Goal: Transaction & Acquisition: Book appointment/travel/reservation

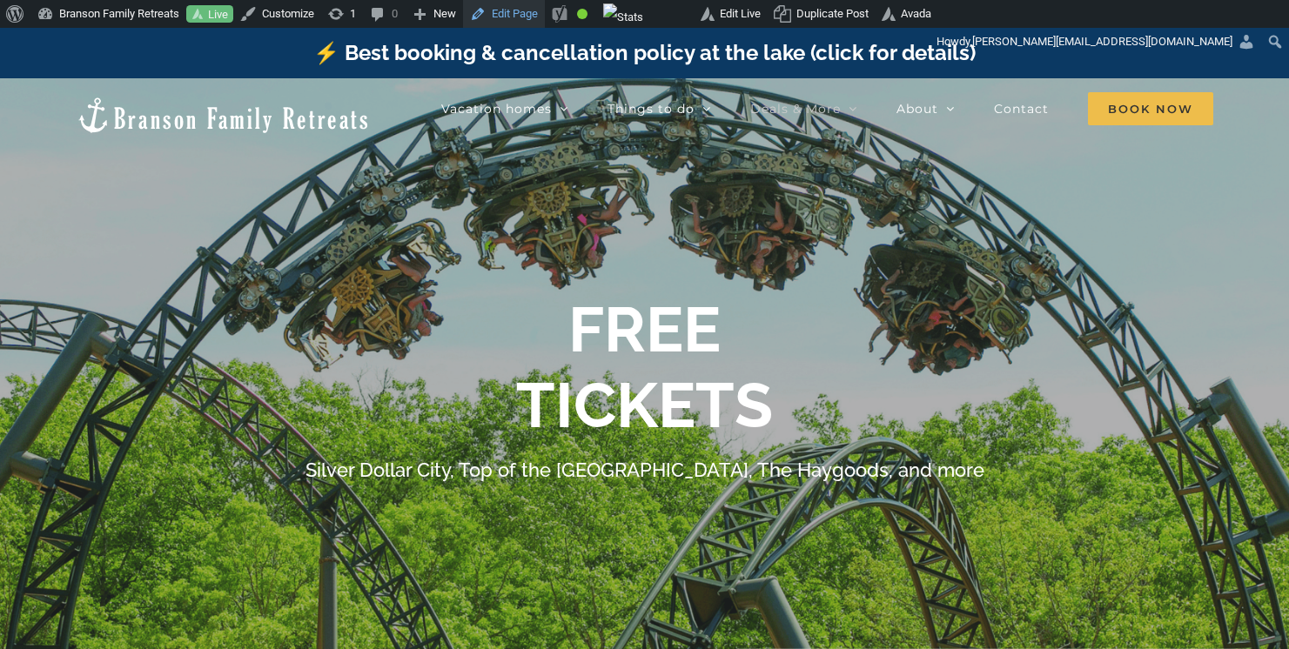
click at [531, 7] on link "Edit Page" at bounding box center [504, 14] width 82 height 28
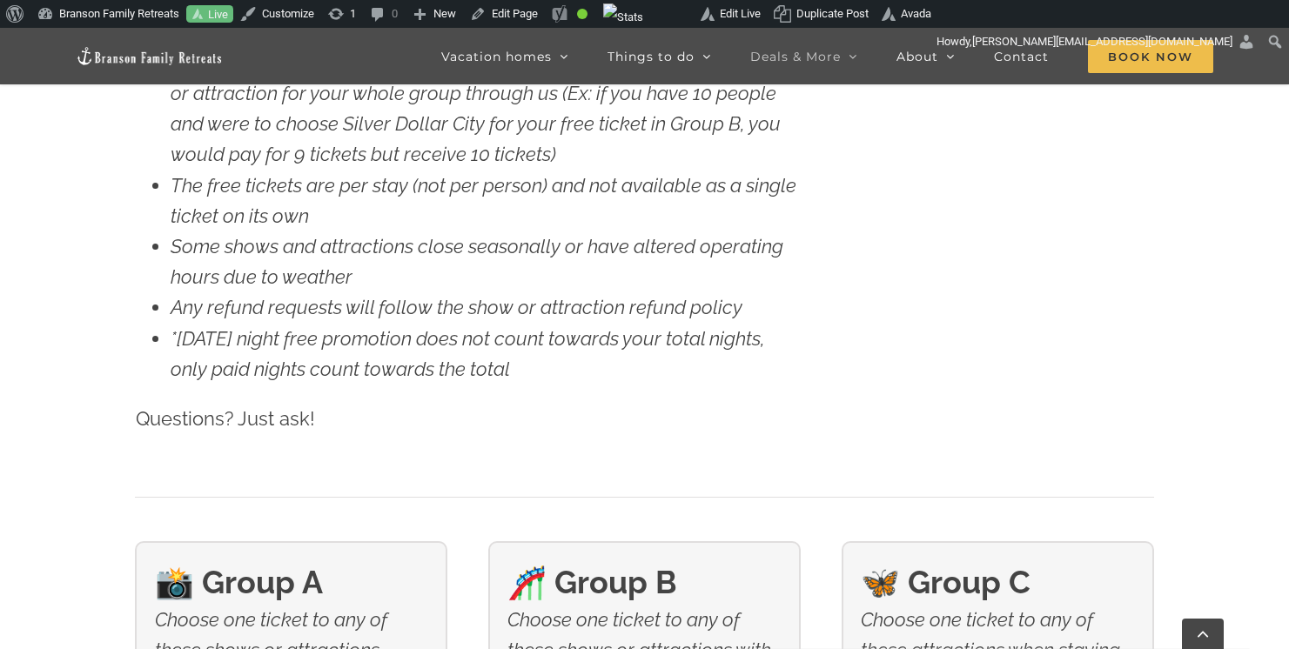
scroll to position [2439, 0]
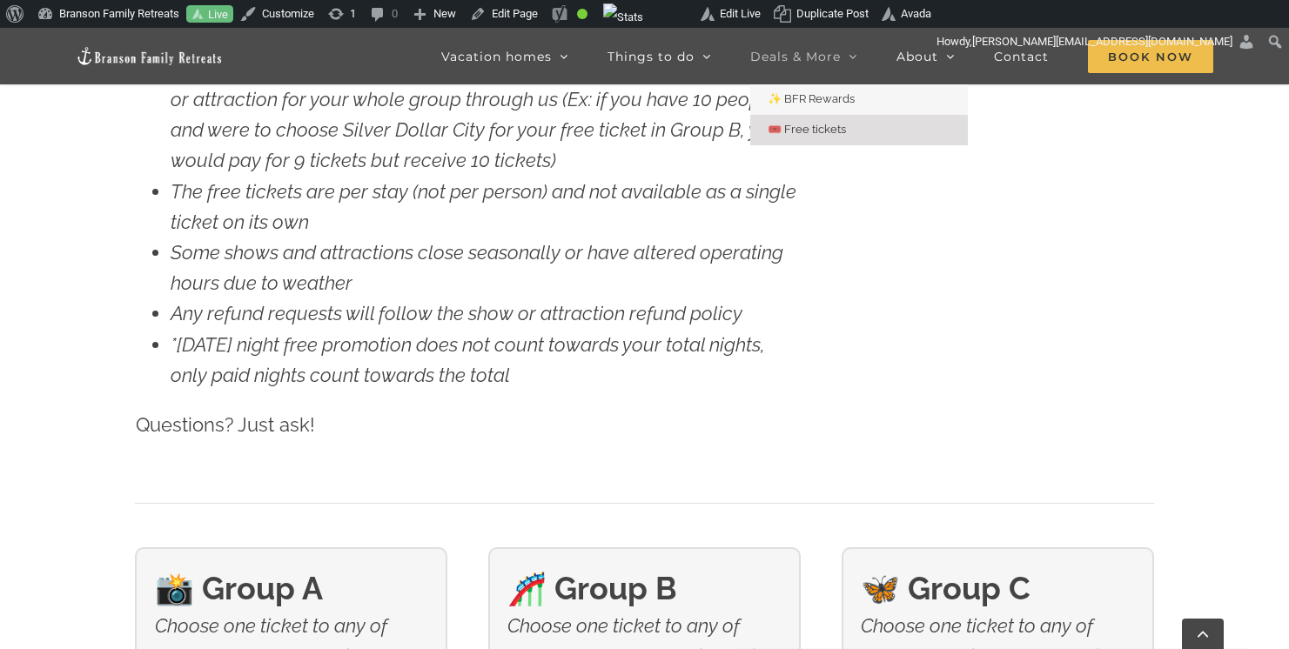
click at [819, 53] on span "Deals & More" at bounding box center [795, 56] width 91 height 12
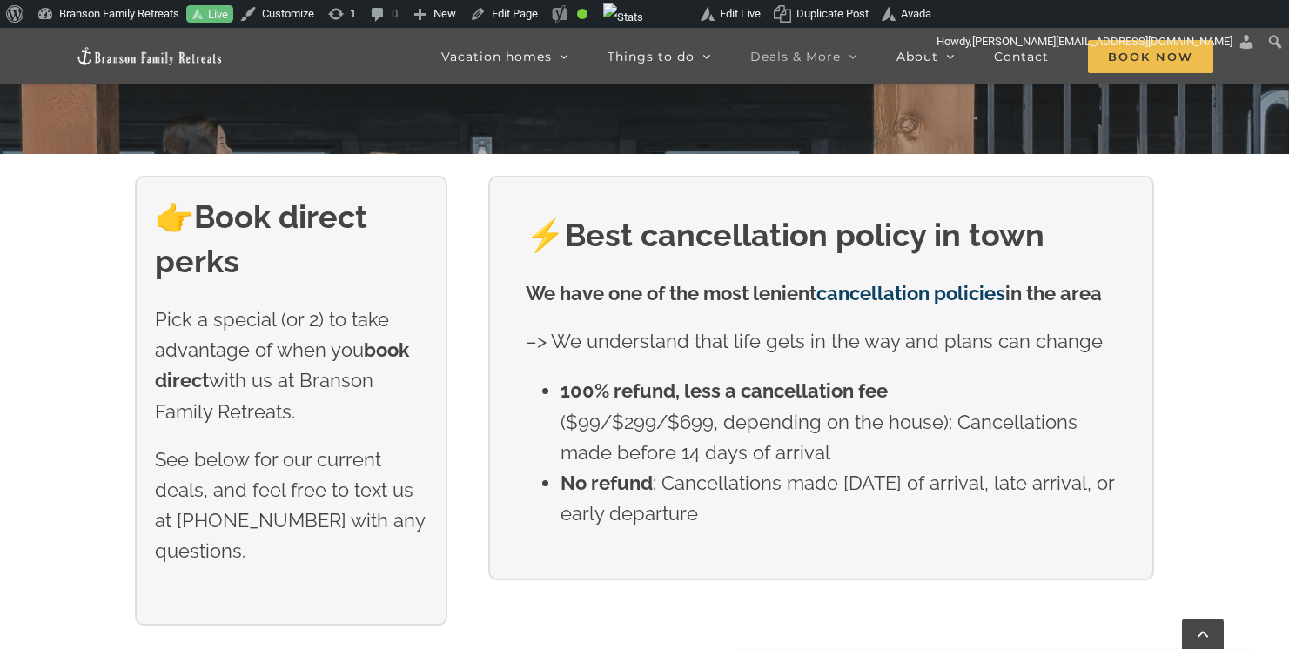
scroll to position [493, 0]
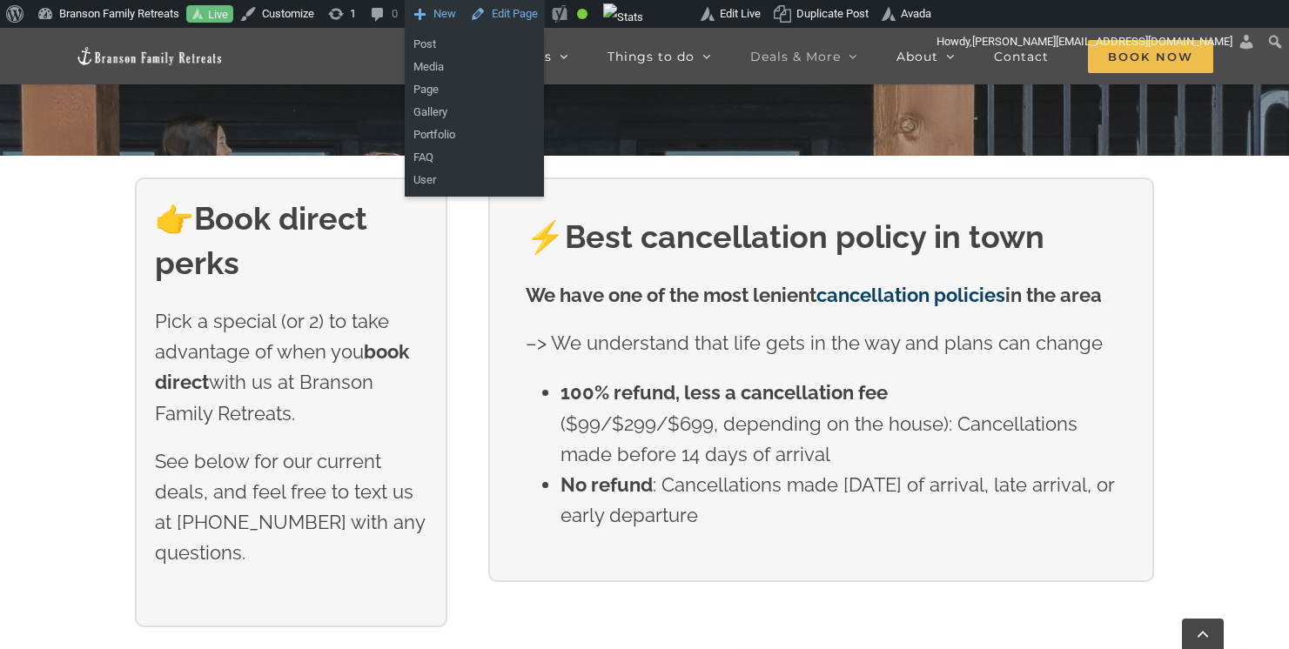
click at [524, 17] on link "Edit Page" at bounding box center [504, 14] width 82 height 28
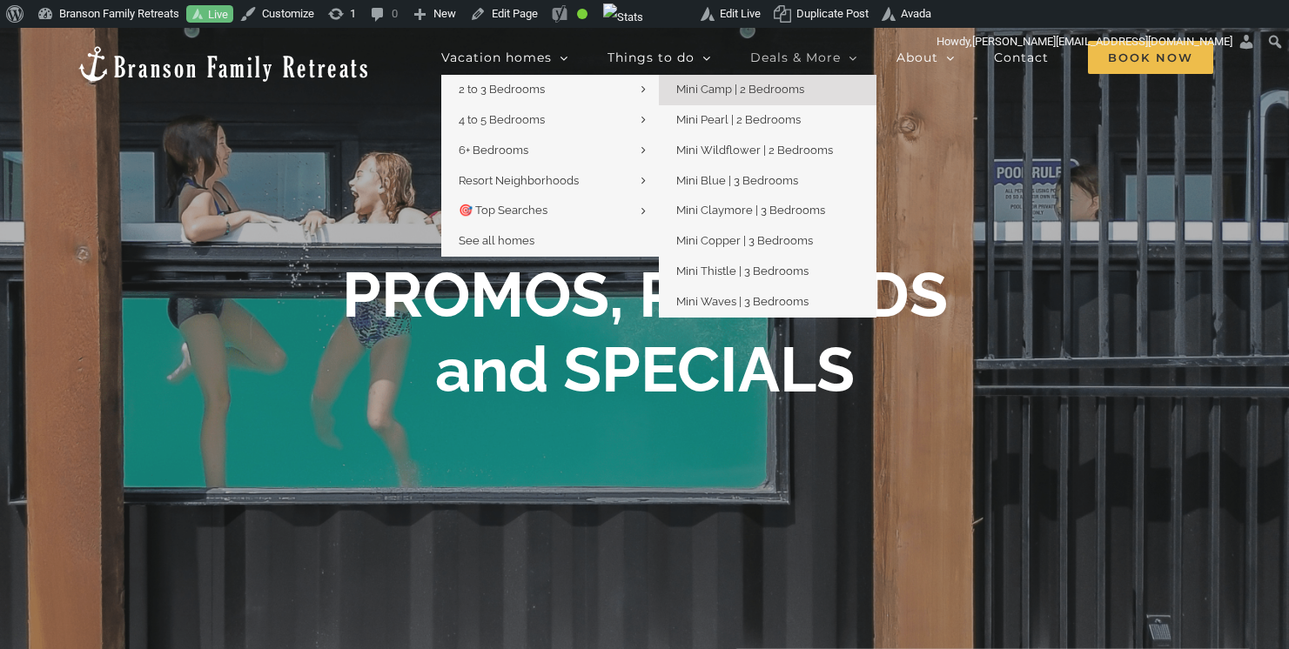
click at [714, 93] on span "Mini Camp | 2 Bedrooms" at bounding box center [740, 89] width 128 height 13
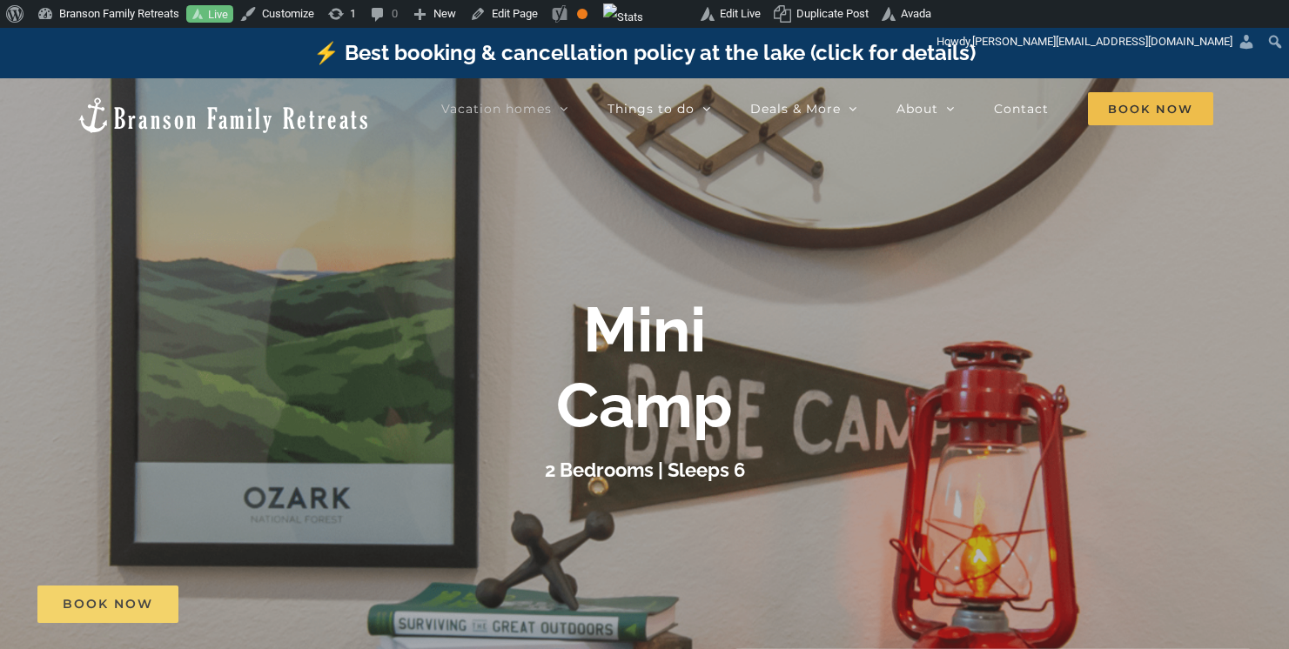
click at [102, 601] on span "Book Now" at bounding box center [108, 604] width 91 height 15
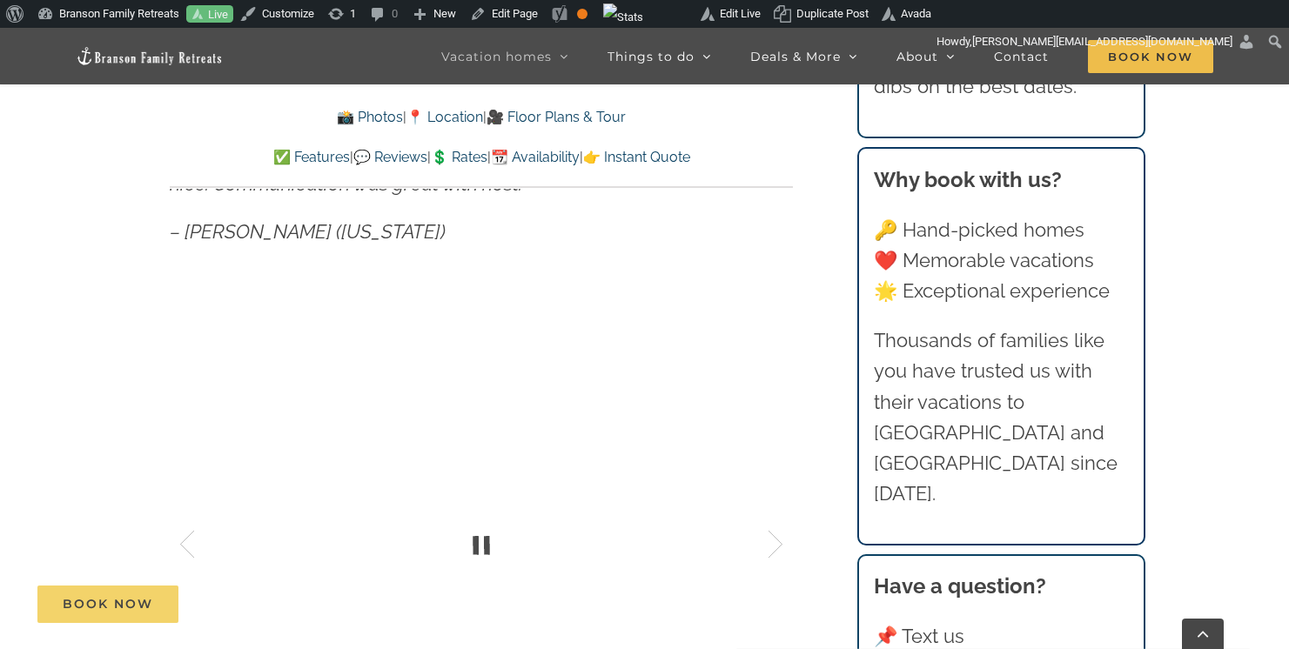
scroll to position [1166, 0]
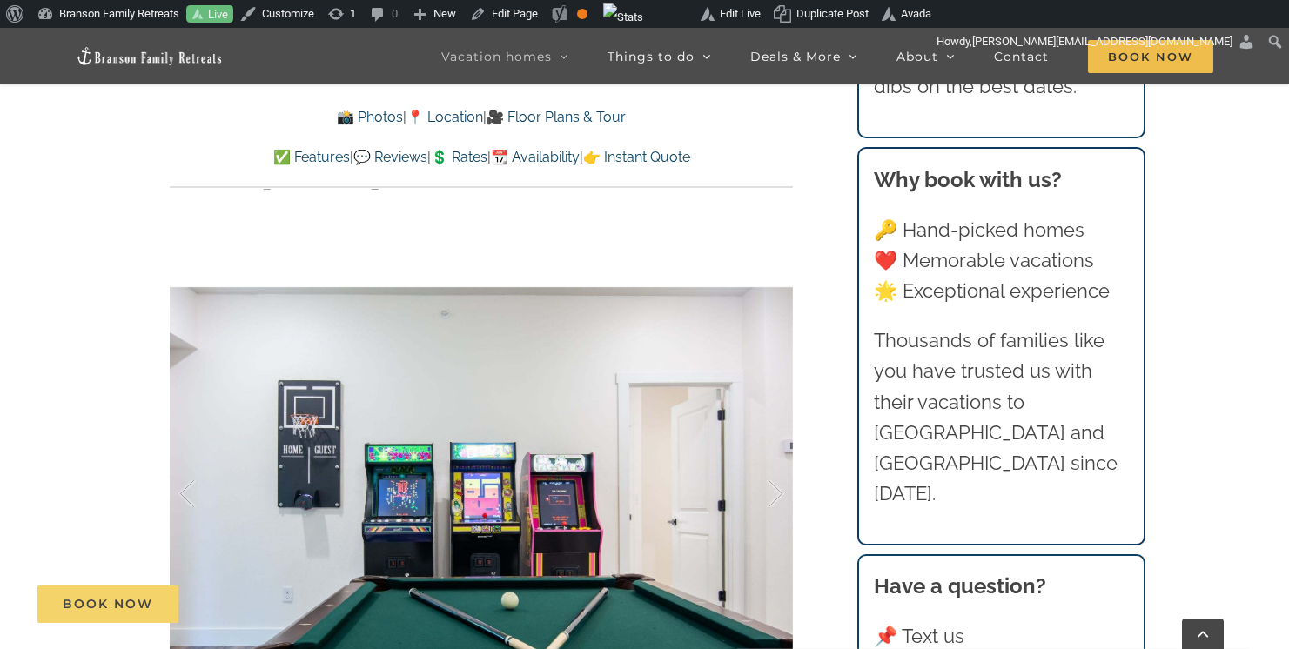
click at [136, 600] on span "Book Now" at bounding box center [108, 604] width 91 height 15
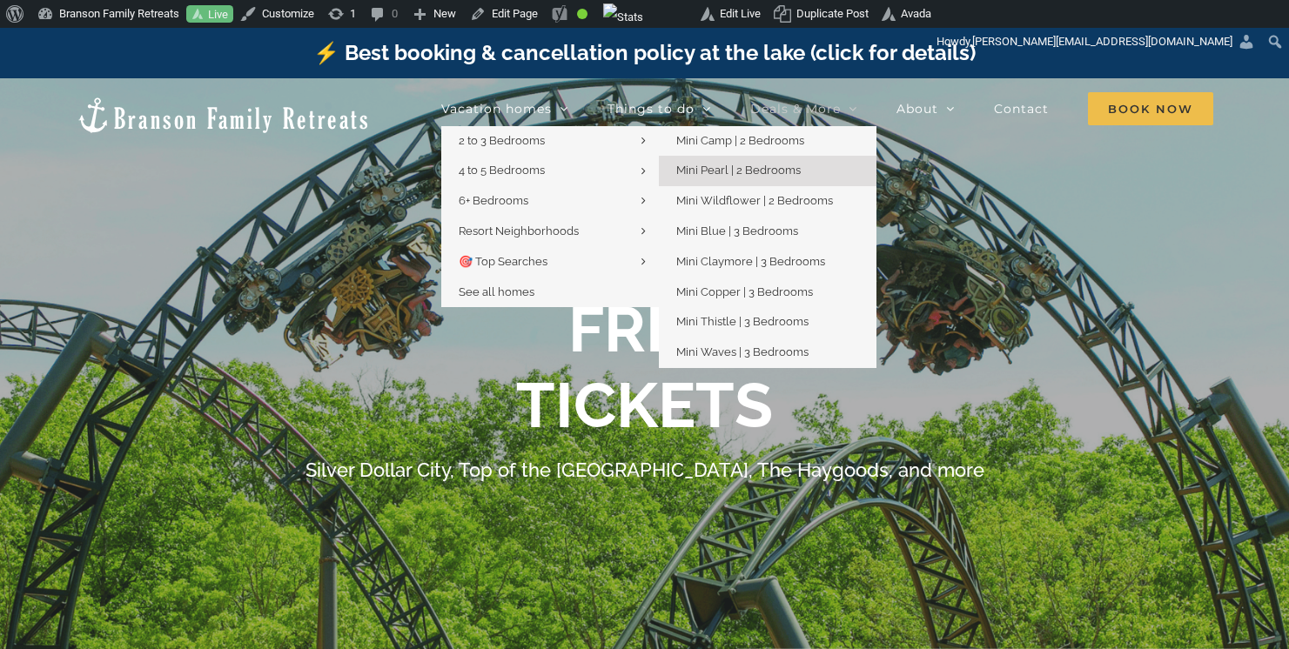
click at [708, 169] on span "Mini Pearl | 2 Bedrooms" at bounding box center [738, 170] width 124 height 13
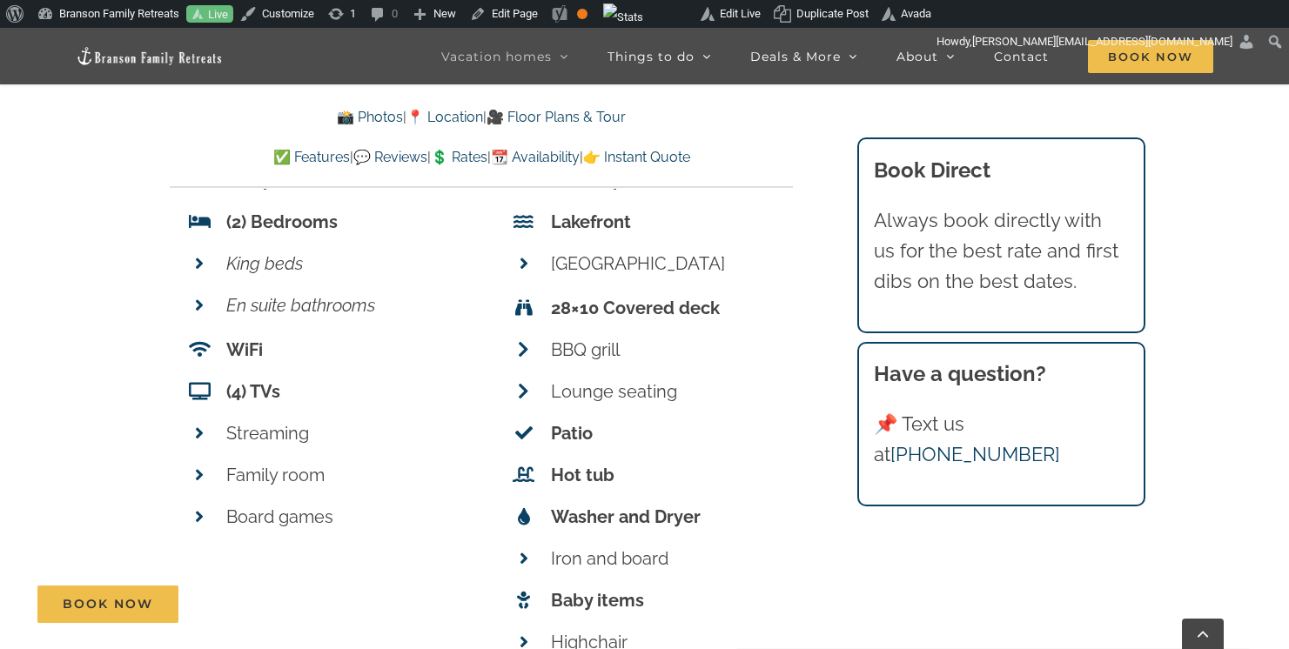
scroll to position [6544, 0]
click at [124, 60] on img at bounding box center [150, 56] width 148 height 20
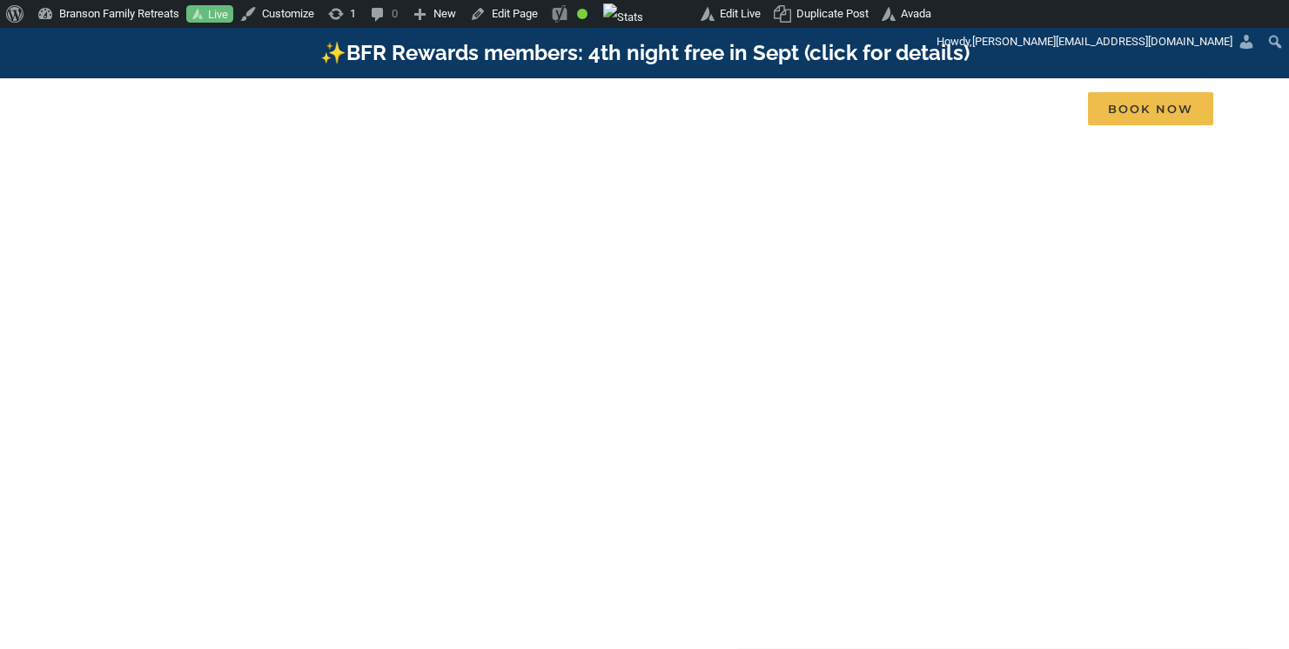
click at [761, 52] on link "✨BFR Rewards members: 4th night free in Sept (click for details)" at bounding box center [644, 52] width 649 height 25
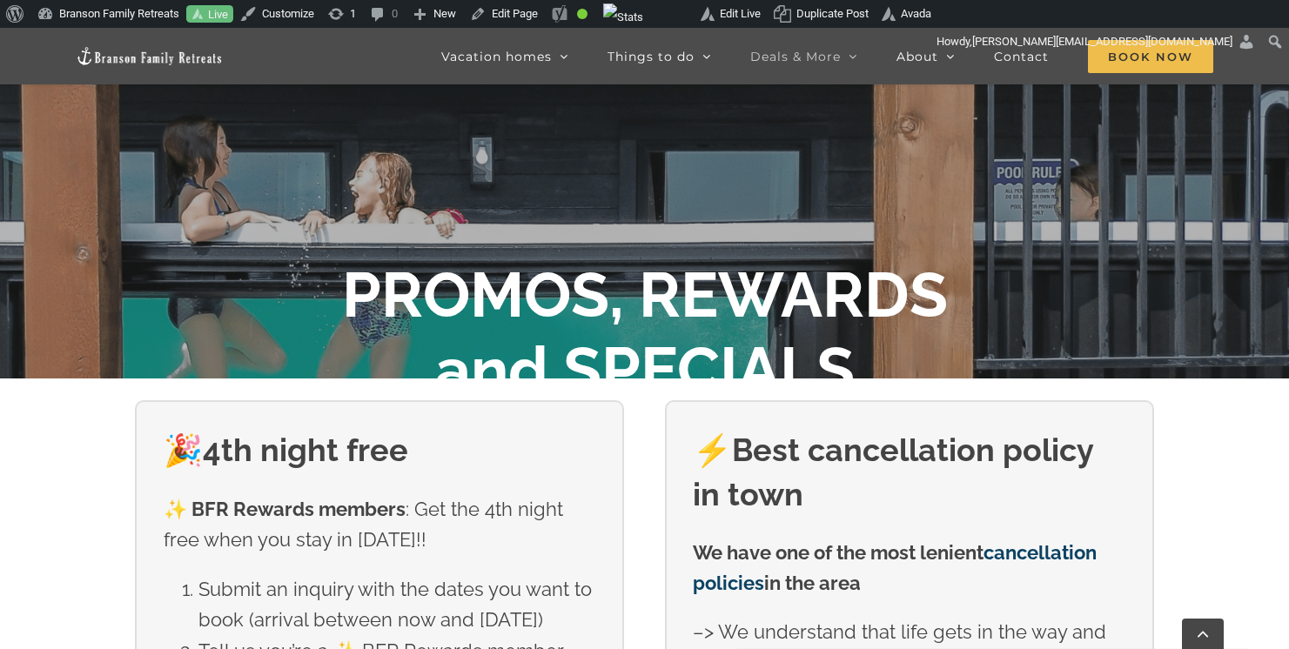
scroll to position [256, 0]
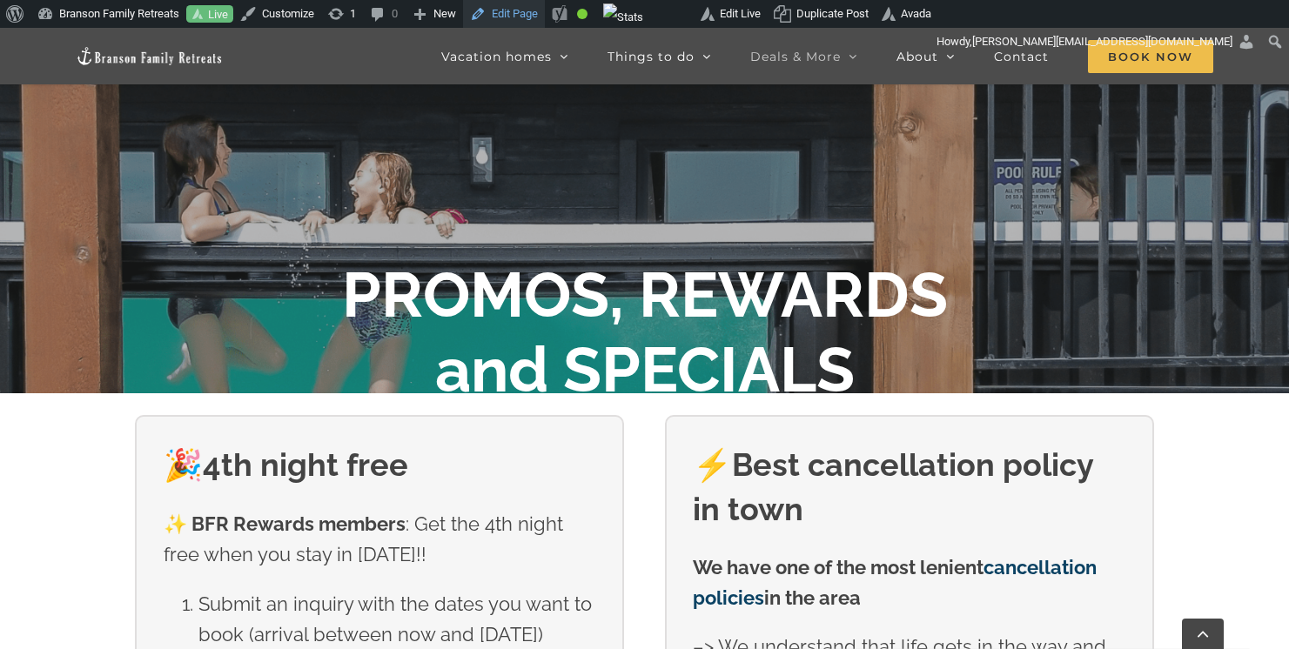
click at [516, 15] on link "Edit Page" at bounding box center [504, 14] width 82 height 28
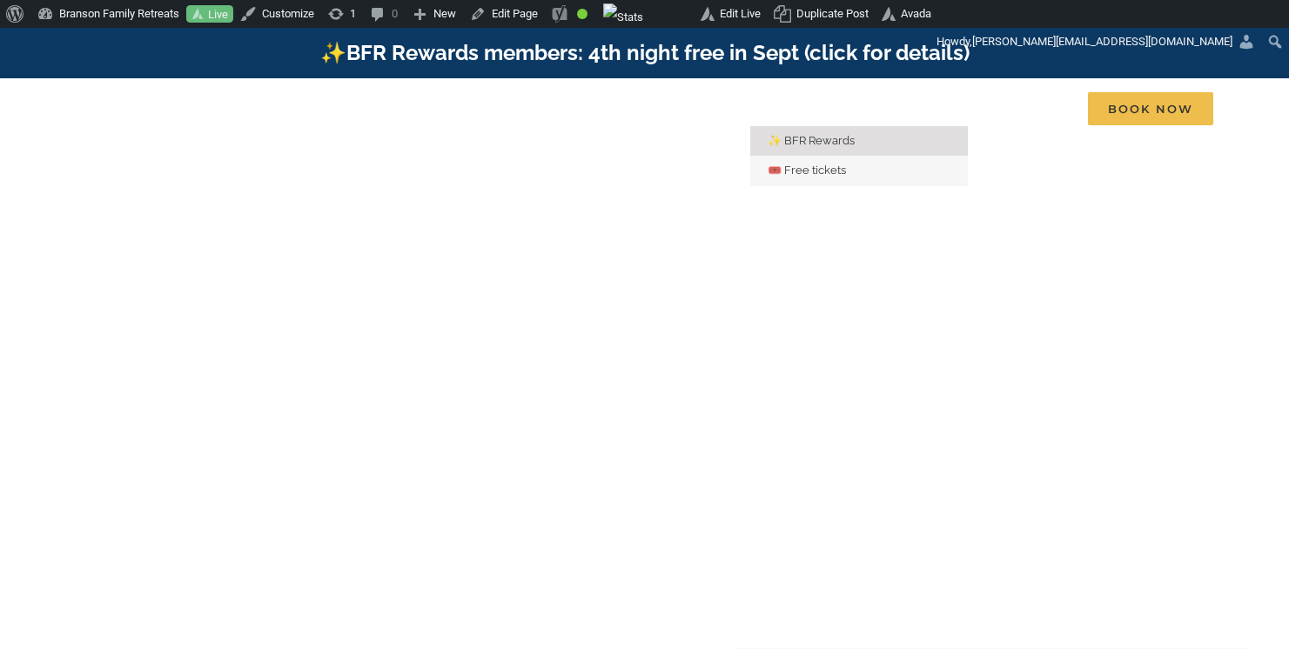
click at [813, 141] on span "✨ BFR Rewards" at bounding box center [811, 140] width 87 height 13
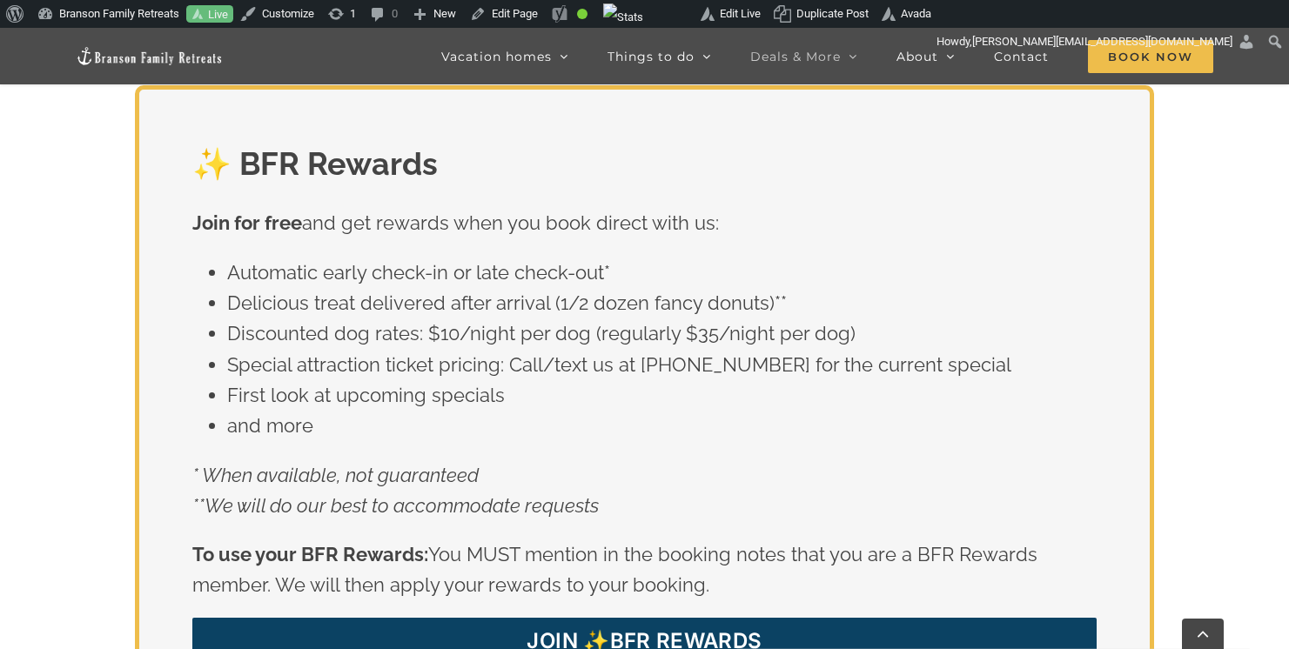
scroll to position [3198, 0]
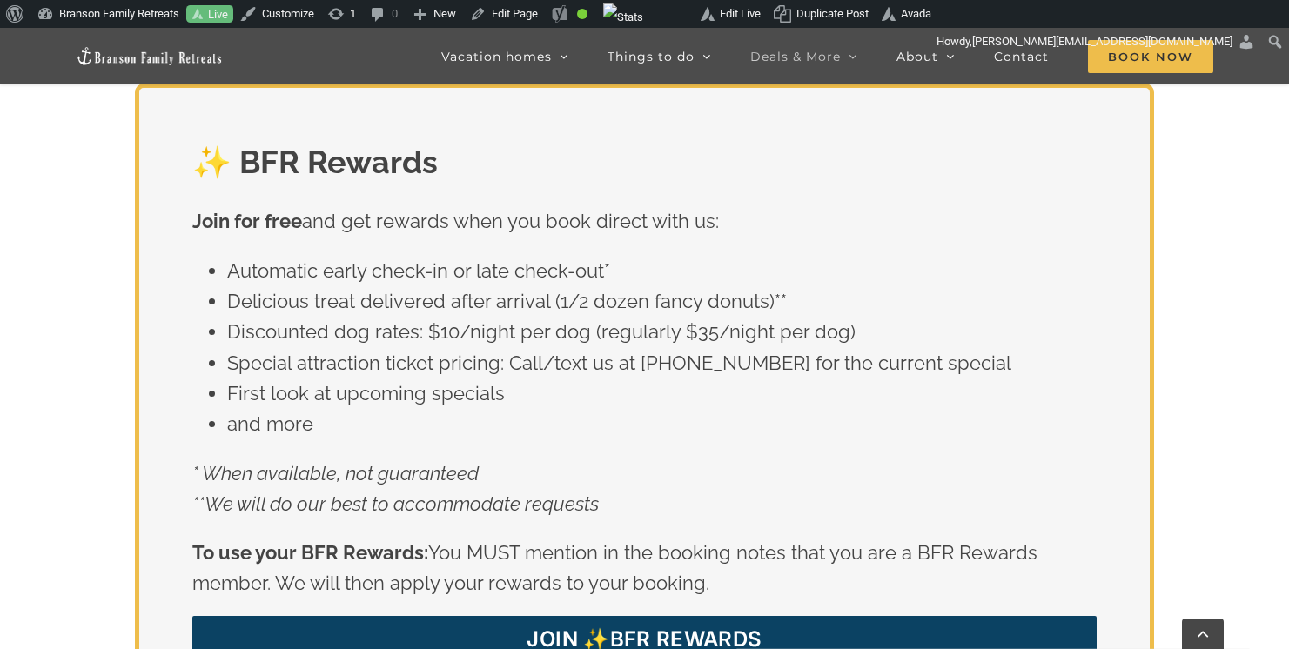
click at [1170, 157] on div "✨ BFR Rewards Join for free and get rewards when you book direct with us: Autom…" at bounding box center [644, 403] width 1059 height 638
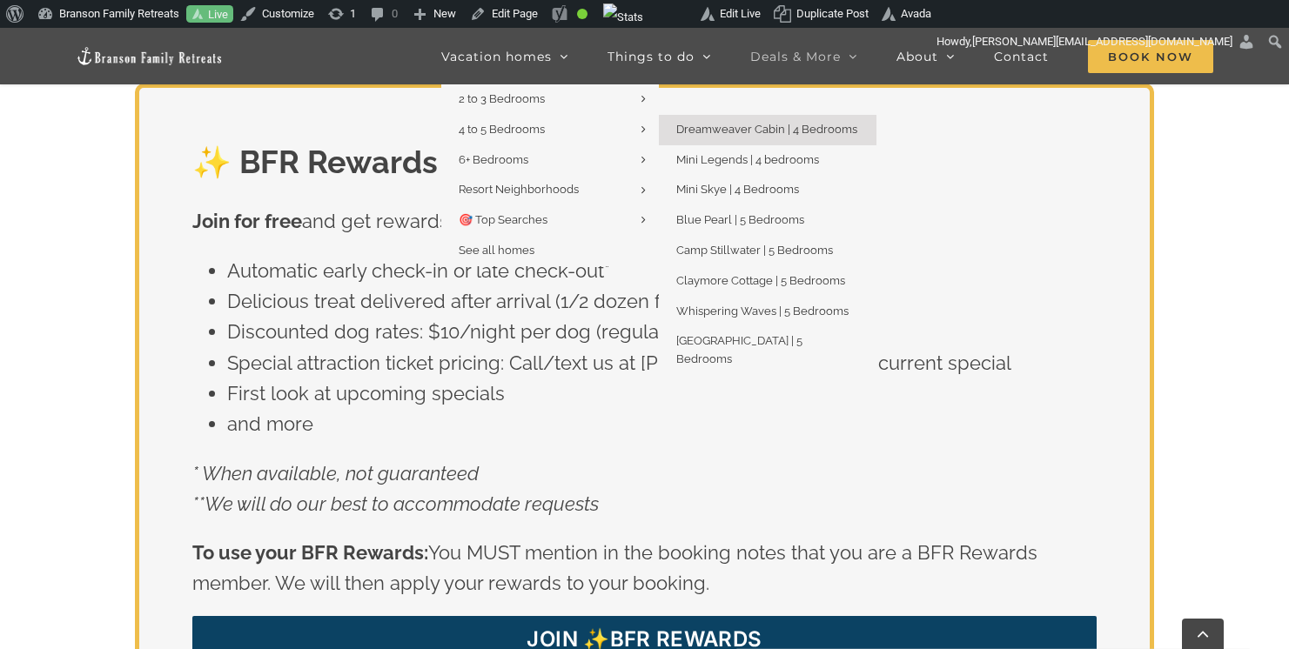
click at [726, 131] on span "Dreamweaver Cabin | 4 Bedrooms" at bounding box center [766, 129] width 181 height 13
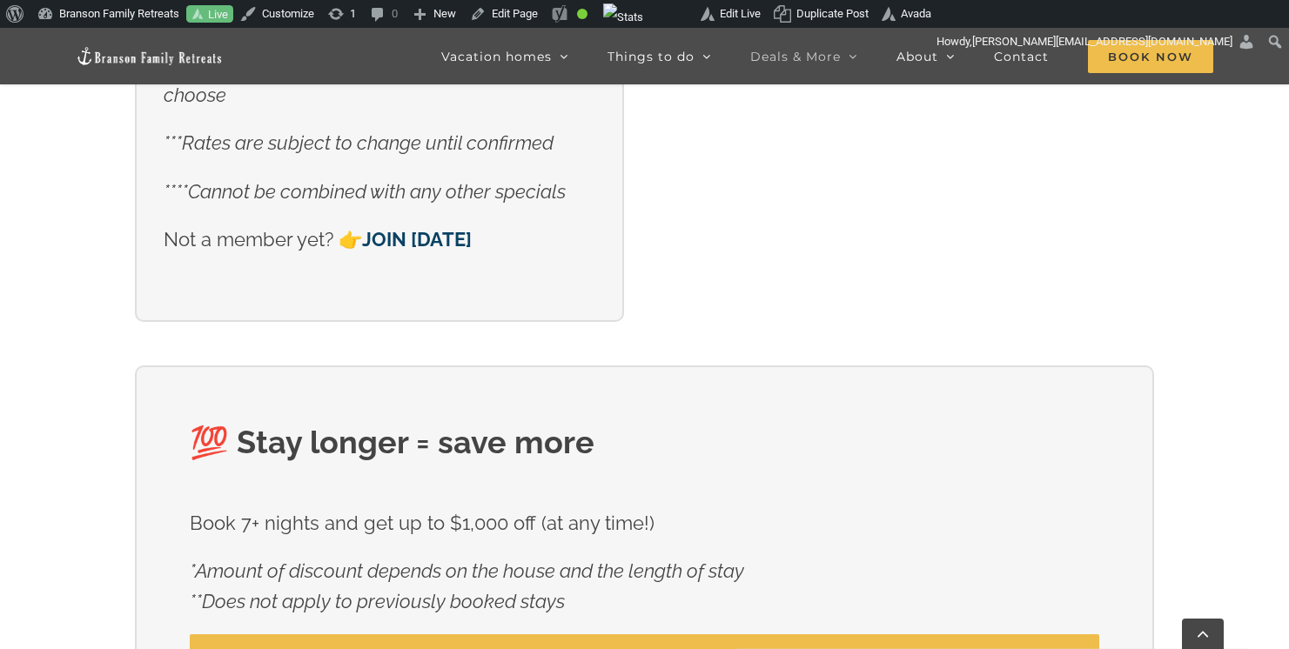
scroll to position [1150, 0]
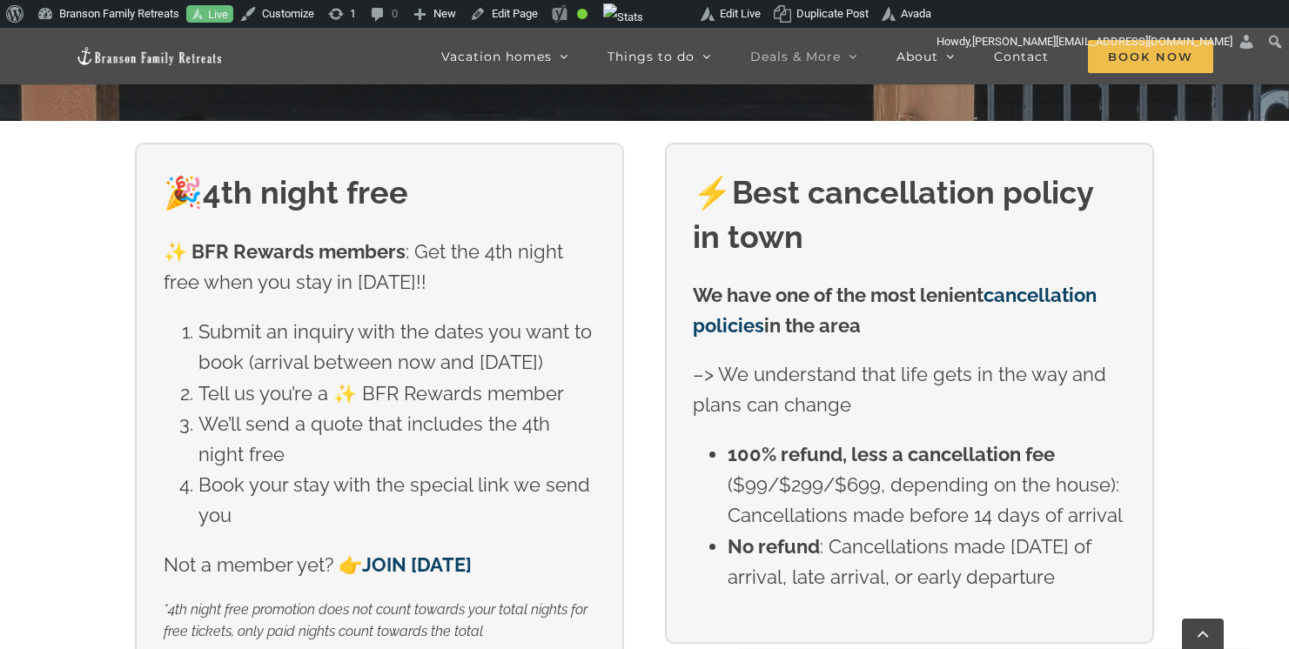
scroll to position [527, 0]
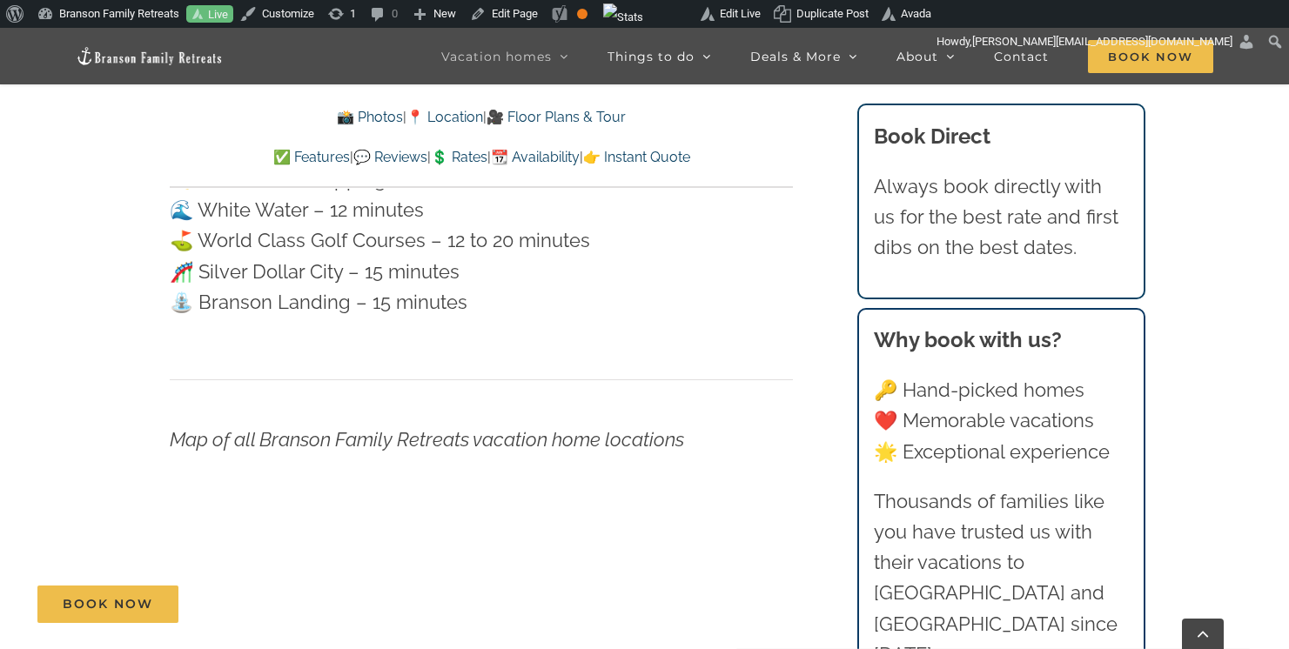
scroll to position [5304, 0]
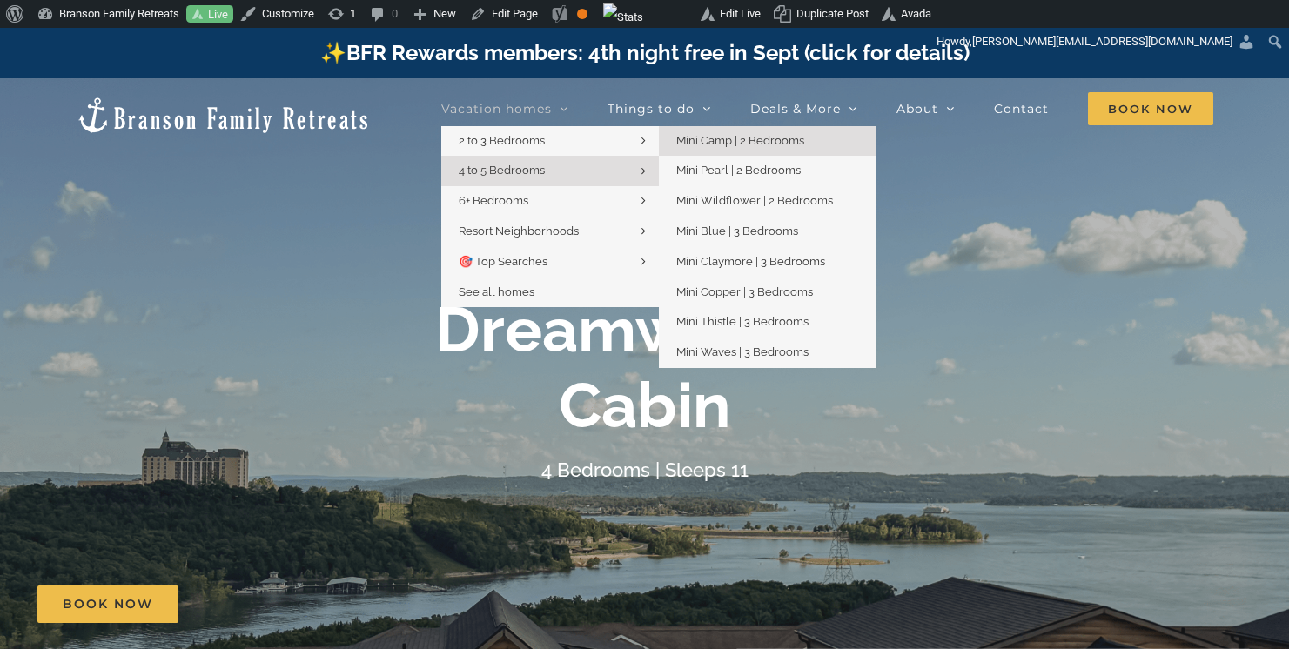
click at [712, 139] on span "Mini Camp | 2 Bedrooms" at bounding box center [740, 140] width 128 height 13
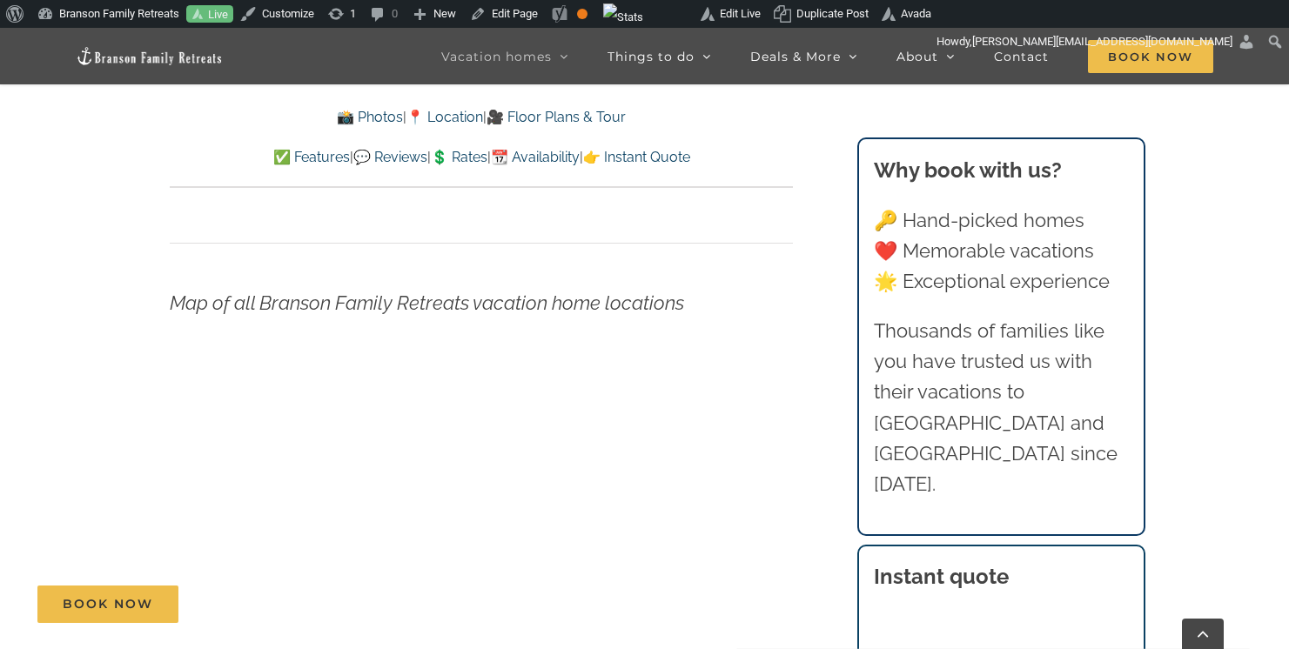
scroll to position [6341, 0]
